Goal: Task Accomplishment & Management: Manage account settings

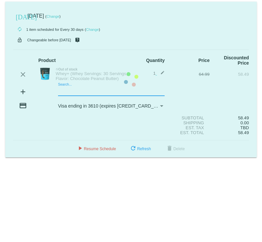
click at [64, 86] on mat-card "today Aug 21 2025 ( Change ) autorenew 1 item scheduled for Every 30 days ( Cha…" at bounding box center [130, 79] width 251 height 155
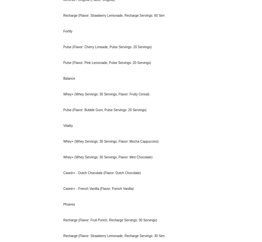
scroll to position [306, 0]
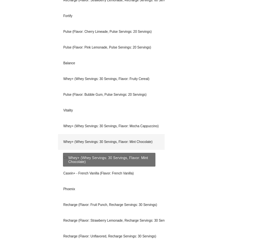
click at [136, 140] on div "Whey+ (Whey Servings: 30 Servings, Flavor: Mint Chocolate)" at bounding box center [111, 142] width 106 height 16
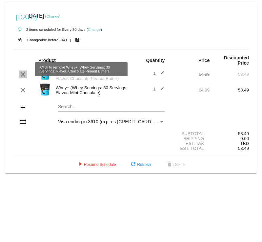
click at [24, 70] on mat-icon "clear" at bounding box center [23, 74] width 8 height 8
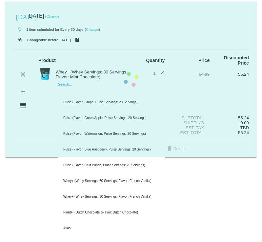
click at [64, 84] on mat-card "today Aug 21 2025 ( Change ) autorenew 1 item scheduled for Every 30 days ( Cha…" at bounding box center [130, 79] width 251 height 155
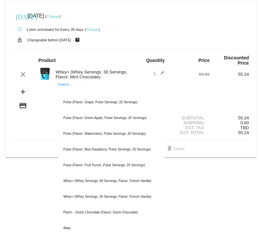
click at [193, 212] on body "today Aug 21 2025 ( Change ) autorenew 1 item scheduled for Every 30 days ( Cha…" at bounding box center [131, 121] width 262 height 242
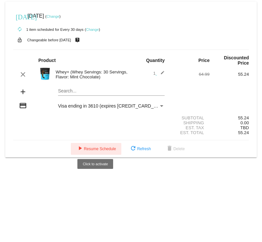
click at [98, 146] on span "play_arrow Resume Schedule" at bounding box center [96, 148] width 40 height 5
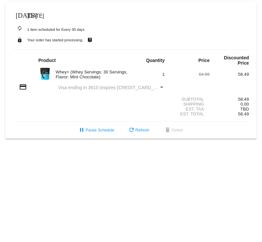
click at [21, 14] on mat-icon "[DATE]" at bounding box center [20, 15] width 8 height 8
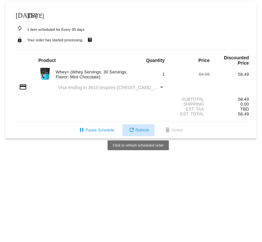
click at [137, 128] on span "refresh Refresh" at bounding box center [138, 130] width 22 height 5
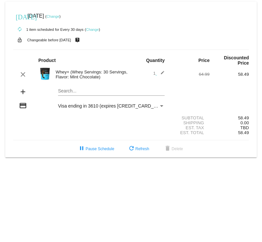
click at [59, 18] on link "Change" at bounding box center [52, 16] width 13 height 4
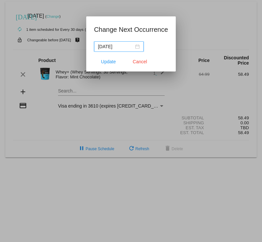
click at [109, 49] on input "[DATE]" at bounding box center [116, 46] width 36 height 7
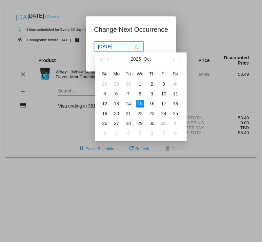
click at [109, 60] on span "button" at bounding box center [108, 59] width 3 height 3
click at [129, 104] on div "16" at bounding box center [128, 104] width 8 height 8
type input "[DATE]"
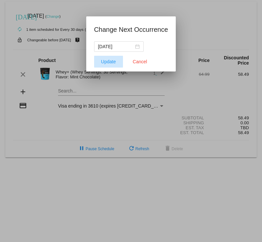
click at [111, 62] on span "Update" at bounding box center [108, 61] width 15 height 5
